Goal: Information Seeking & Learning: Learn about a topic

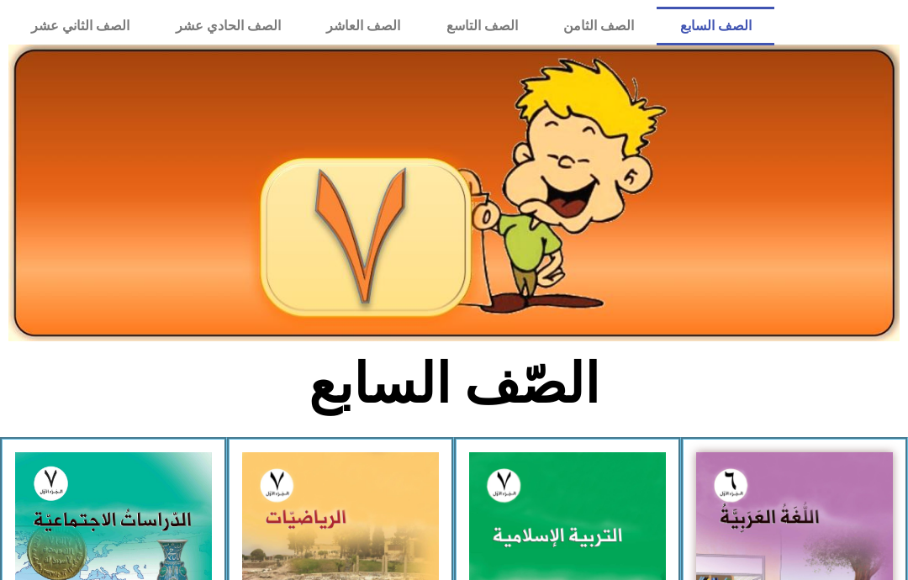
scroll to position [40, 0]
click at [113, 509] on img at bounding box center [113, 574] width 197 height 245
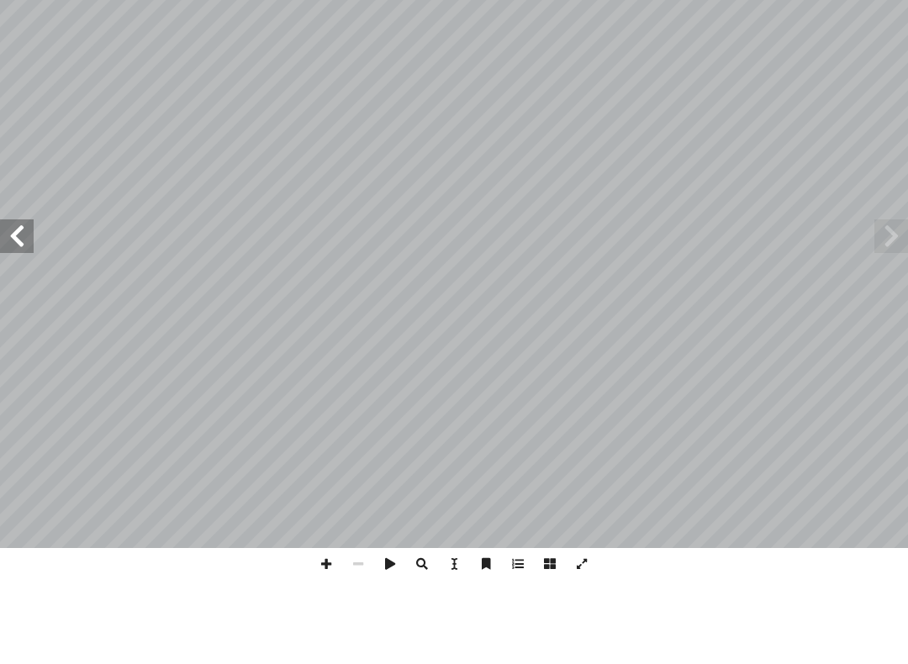
click at [15, 303] on span at bounding box center [17, 320] width 34 height 34
click at [24, 303] on span at bounding box center [17, 320] width 34 height 34
click at [16, 303] on span at bounding box center [17, 320] width 34 height 34
click at [21, 303] on span at bounding box center [17, 320] width 34 height 34
click at [28, 303] on span at bounding box center [17, 320] width 34 height 34
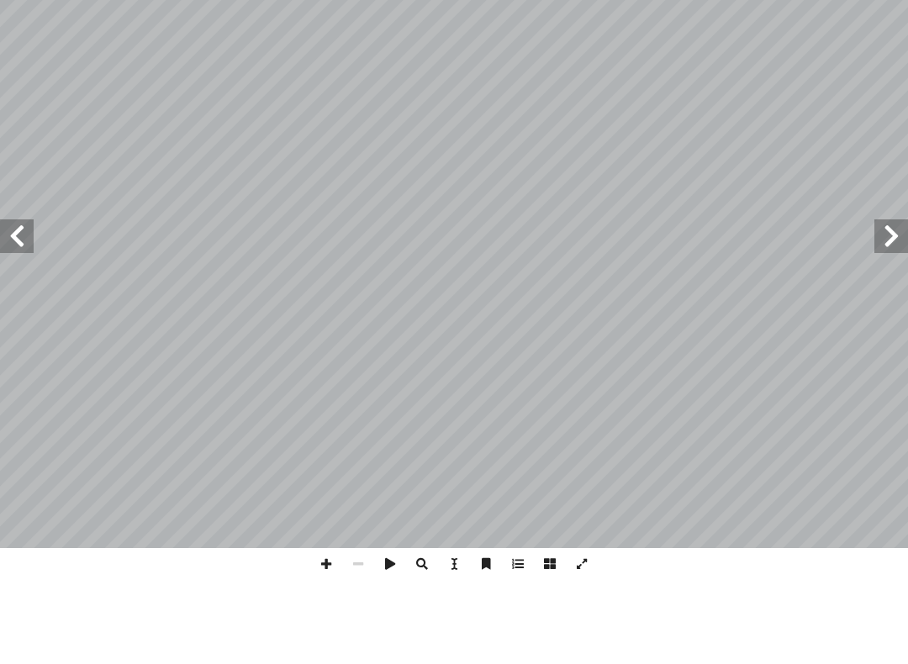
click at [879, 303] on span at bounding box center [891, 320] width 34 height 34
click at [28, 303] on span at bounding box center [17, 320] width 34 height 34
click at [24, 303] on span at bounding box center [17, 320] width 34 height 34
click at [15, 303] on span at bounding box center [17, 320] width 34 height 34
click at [882, 303] on span at bounding box center [891, 320] width 34 height 34
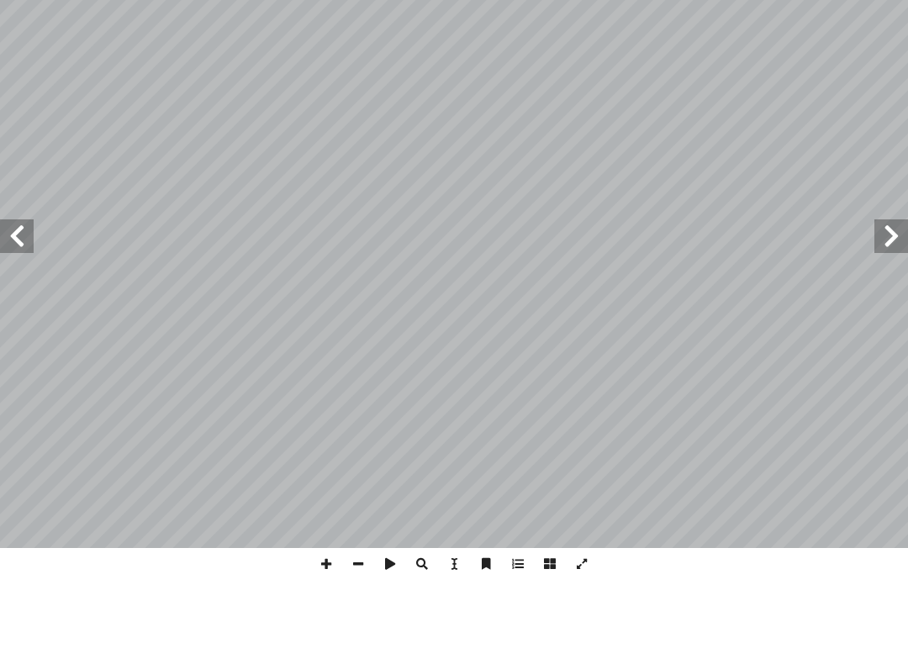
click at [901, 303] on span at bounding box center [891, 320] width 34 height 34
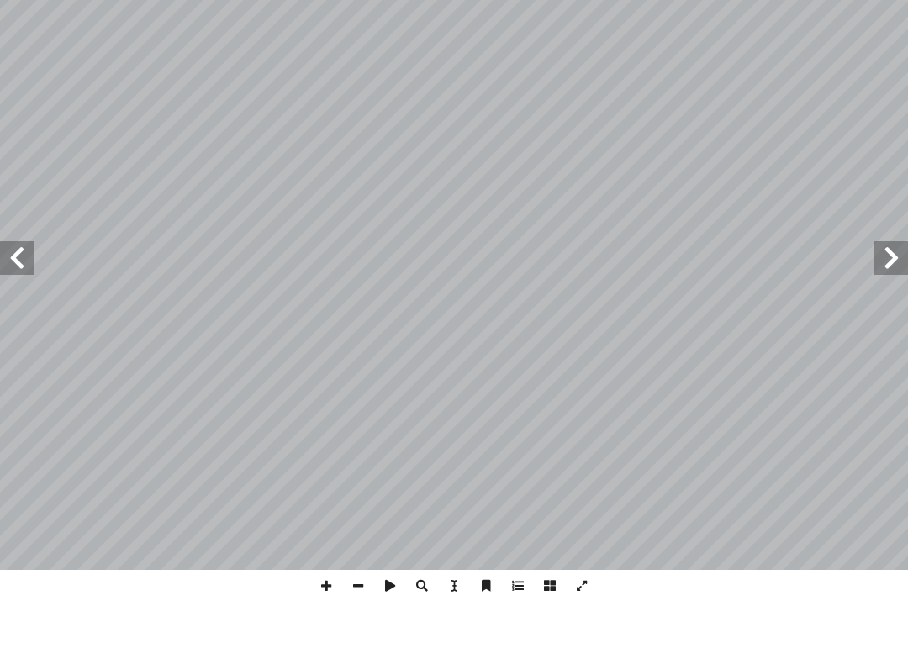
click at [24, 303] on span at bounding box center [17, 320] width 34 height 34
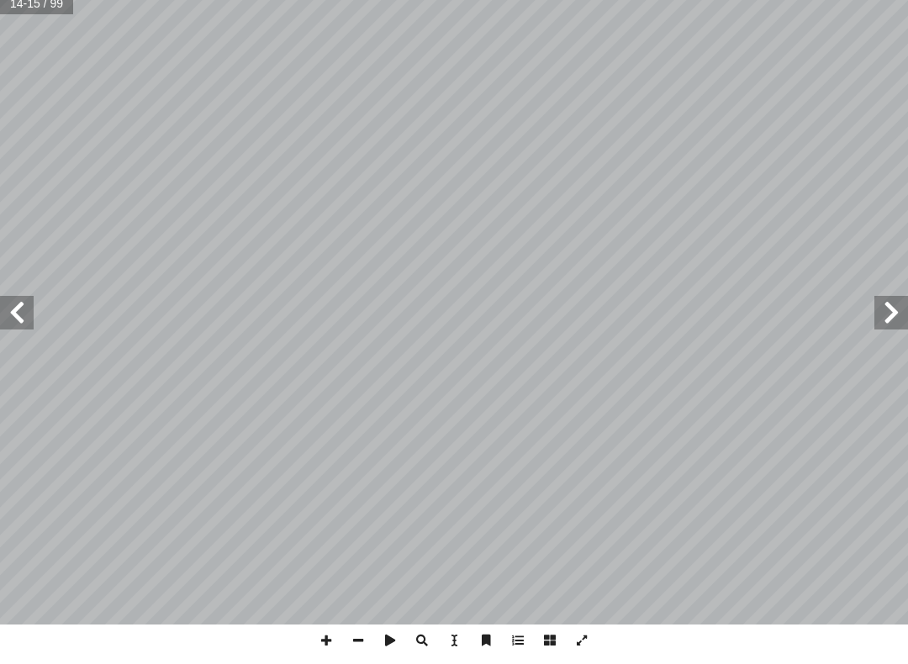
click at [884, 308] on span at bounding box center [891, 320] width 34 height 34
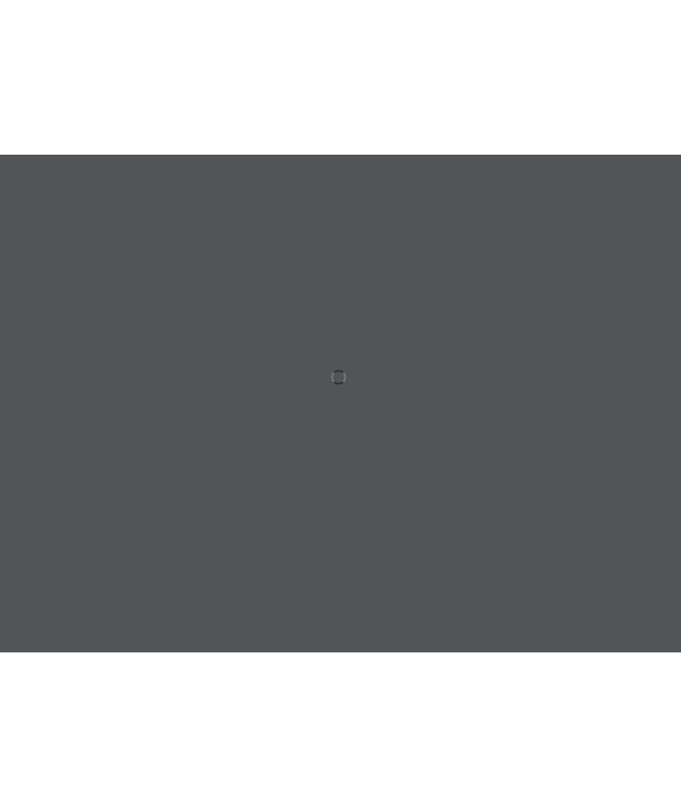
scroll to position [29, 0]
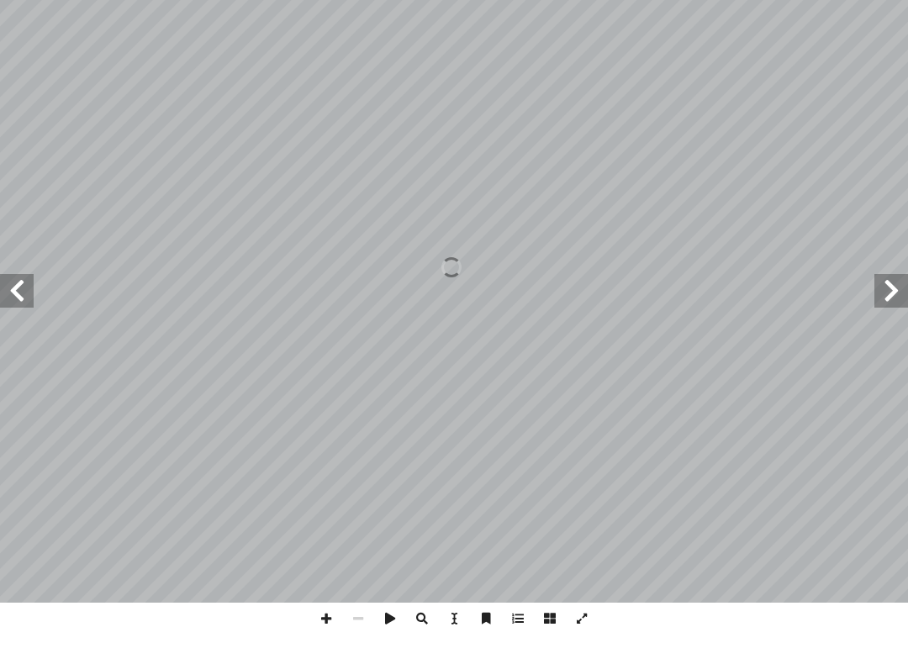
click at [897, 303] on span at bounding box center [891, 320] width 34 height 34
click at [18, 303] on span at bounding box center [17, 320] width 34 height 34
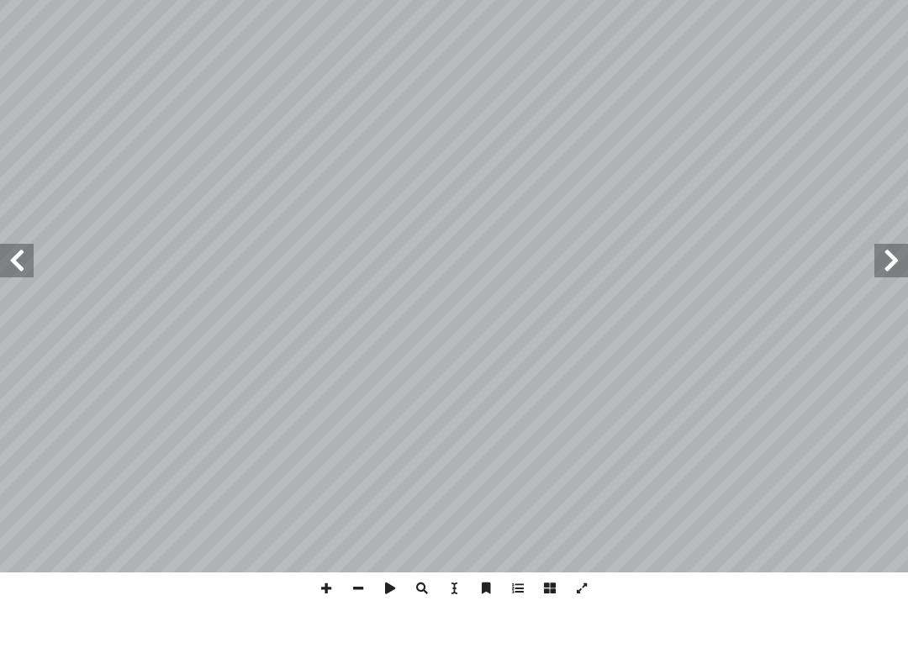
click at [24, 303] on span at bounding box center [17, 320] width 34 height 34
click at [885, 303] on span at bounding box center [891, 320] width 34 height 34
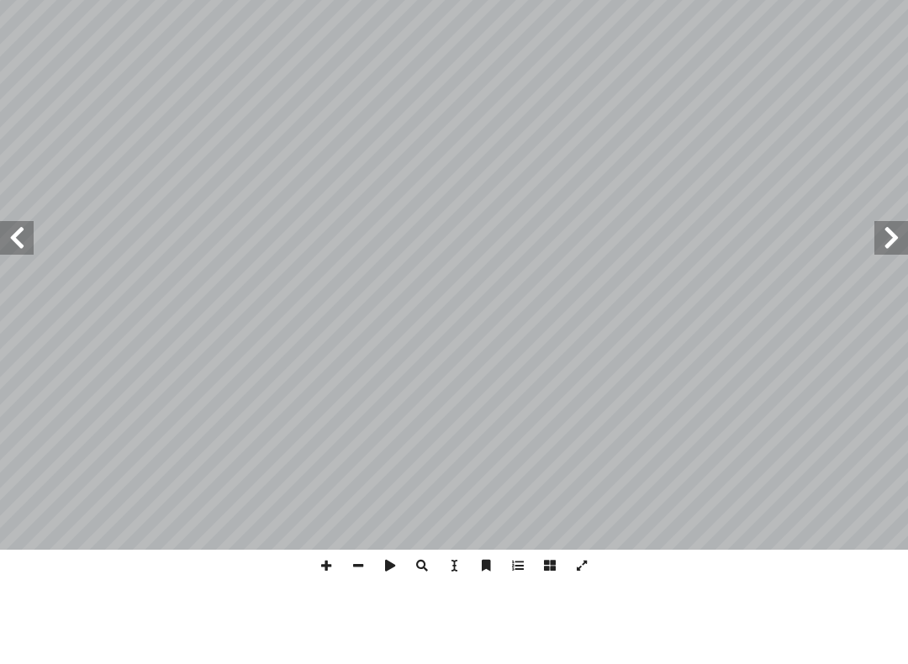
click at [31, 303] on span at bounding box center [17, 320] width 34 height 34
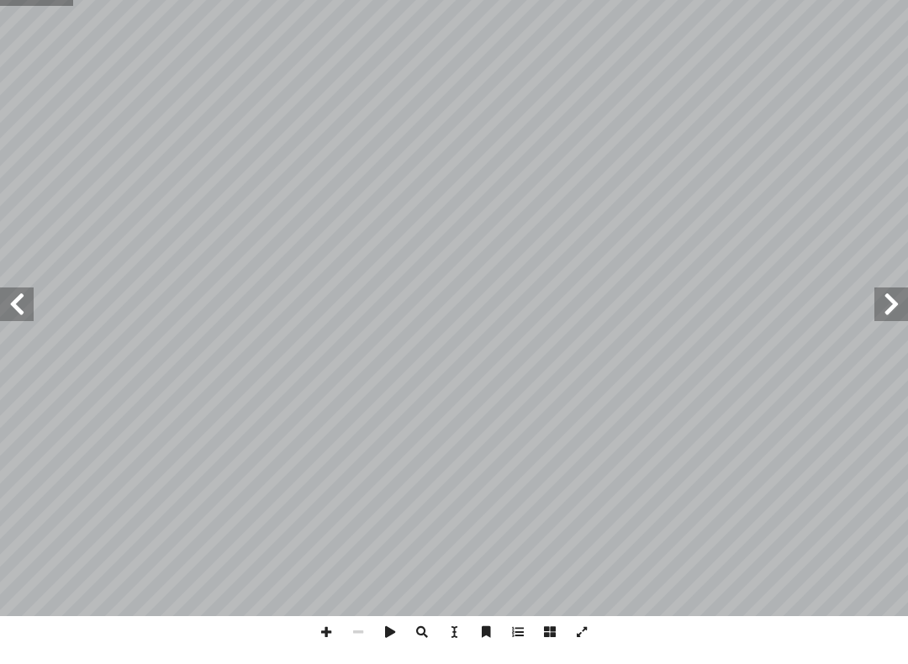
click at [16, 303] on span at bounding box center [17, 320] width 34 height 34
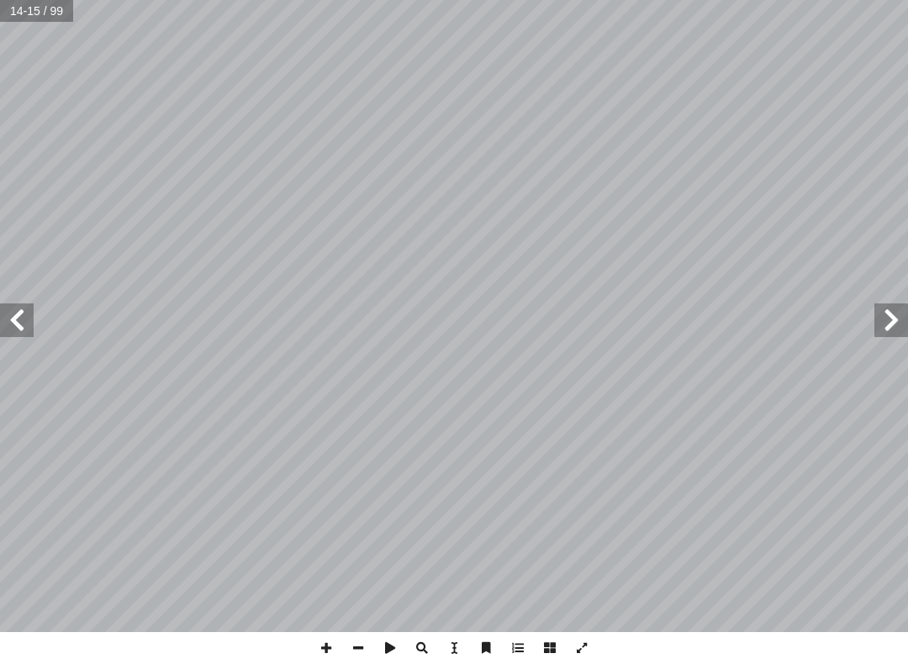
click at [898, 304] on span at bounding box center [891, 320] width 34 height 34
click at [902, 314] on span at bounding box center [891, 320] width 34 height 34
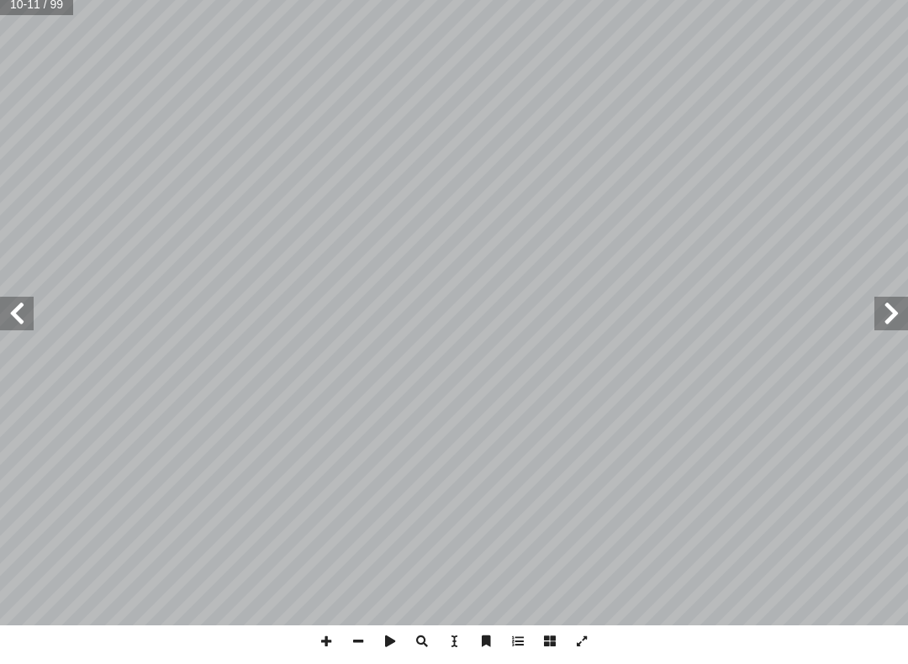
click at [25, 311] on span at bounding box center [17, 320] width 34 height 34
click at [26, 310] on span at bounding box center [17, 320] width 34 height 34
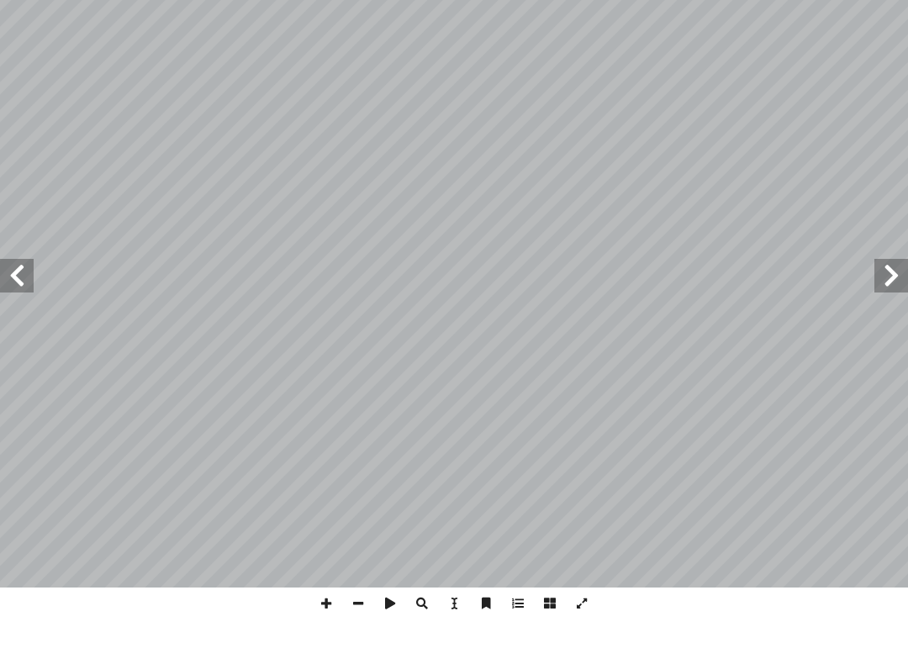
click at [19, 303] on span at bounding box center [17, 320] width 34 height 34
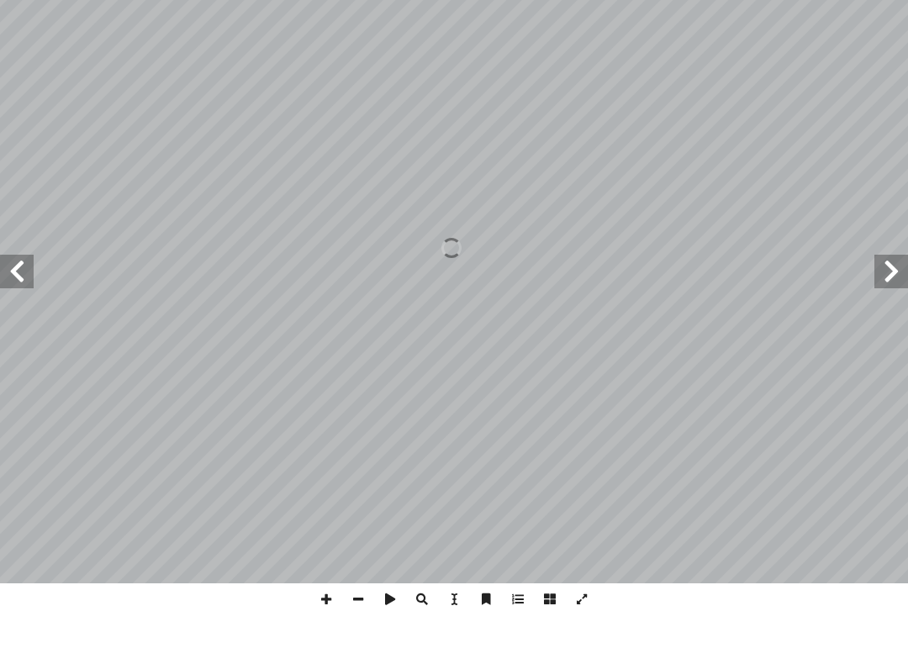
click at [24, 303] on span at bounding box center [17, 320] width 34 height 34
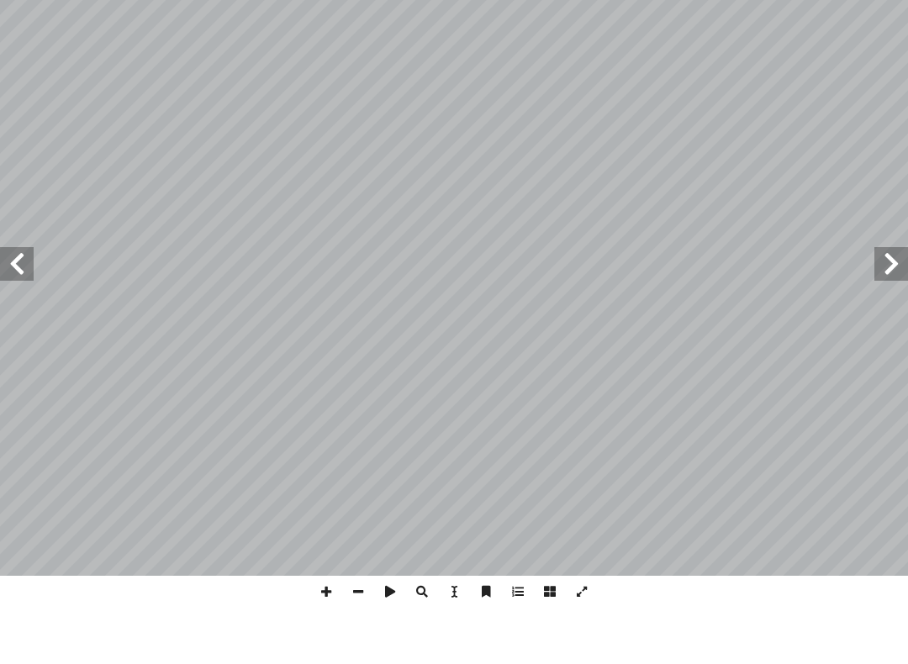
click at [24, 303] on span at bounding box center [17, 320] width 34 height 34
click at [29, 303] on span at bounding box center [17, 320] width 34 height 34
click at [878, 303] on span at bounding box center [891, 320] width 34 height 34
click at [879, 303] on span at bounding box center [891, 320] width 34 height 34
click at [878, 303] on span at bounding box center [891, 320] width 34 height 34
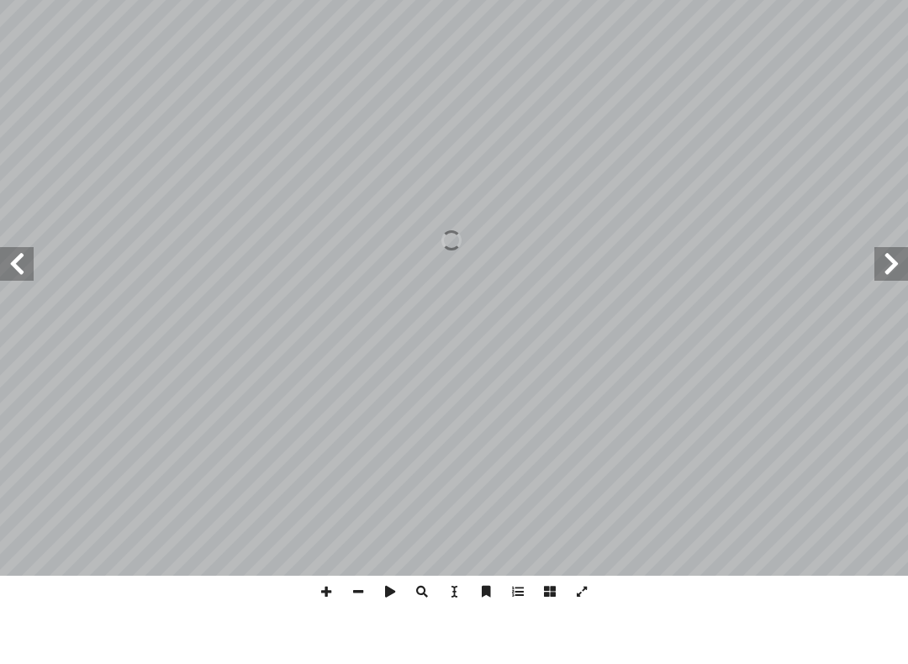
click at [24, 303] on span at bounding box center [17, 320] width 34 height 34
